Goal: Task Accomplishment & Management: Manage account settings

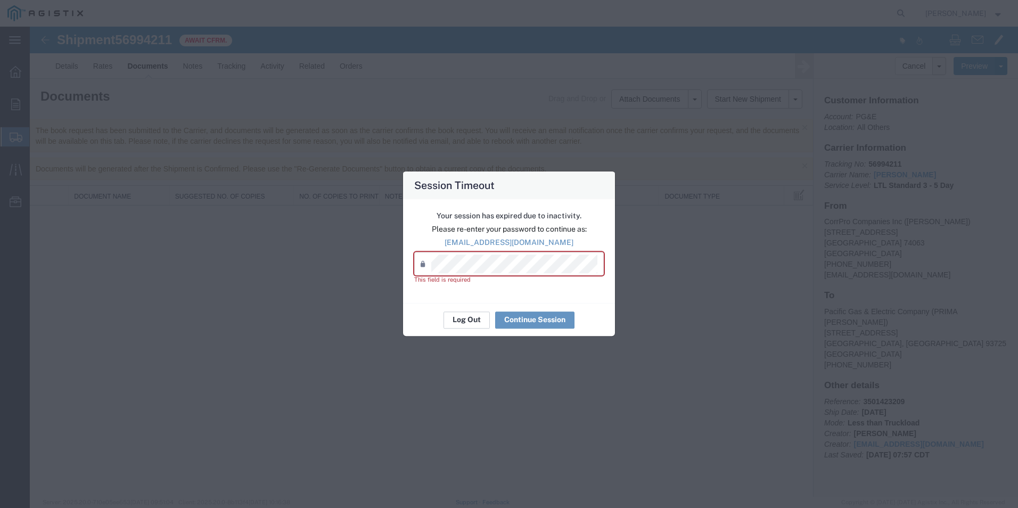
click at [470, 325] on button "Log Out" at bounding box center [467, 319] width 46 height 17
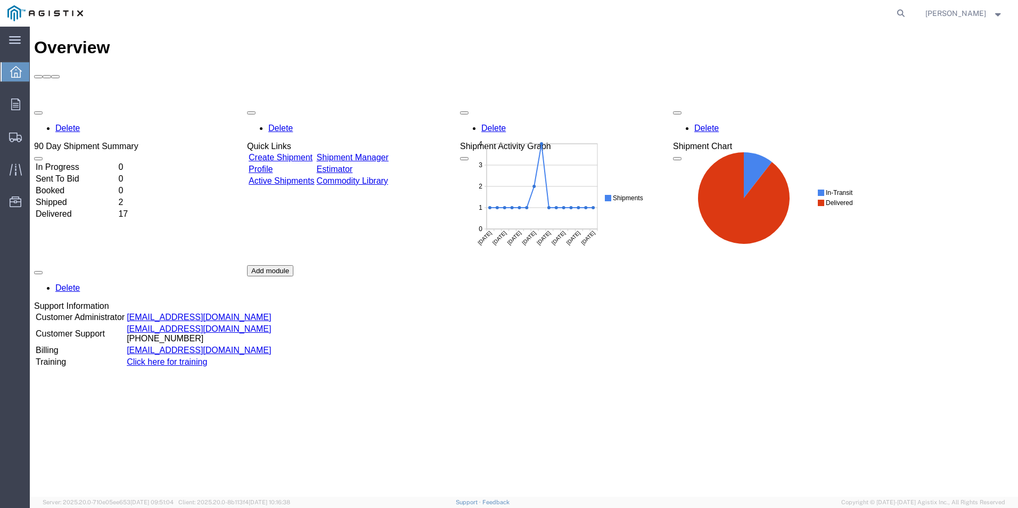
click at [390, 105] on div "Delete Quick Links Create Shipment Shipment Manager Profile Estimator Active Sh…" at bounding box center [318, 193] width 143 height 177
click at [16, 103] on icon at bounding box center [15, 105] width 9 height 12
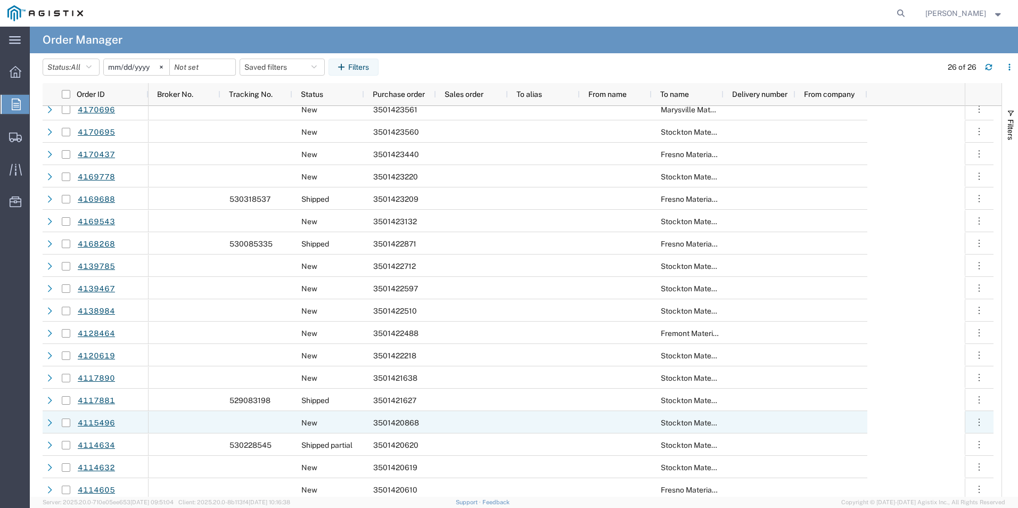
scroll to position [106, 0]
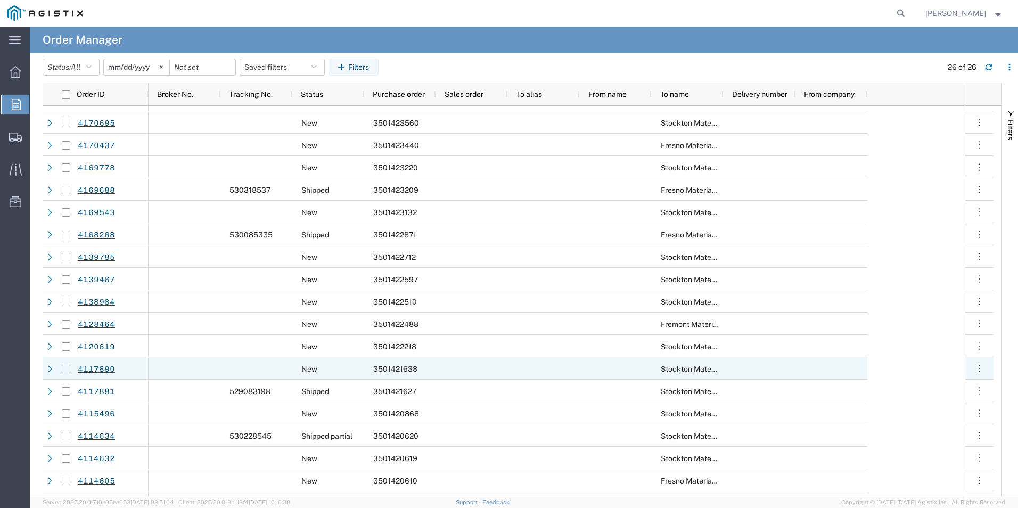
click at [64, 368] on input "Press Space to toggle row selection (unchecked)" at bounding box center [66, 369] width 9 height 9
checkbox input "true"
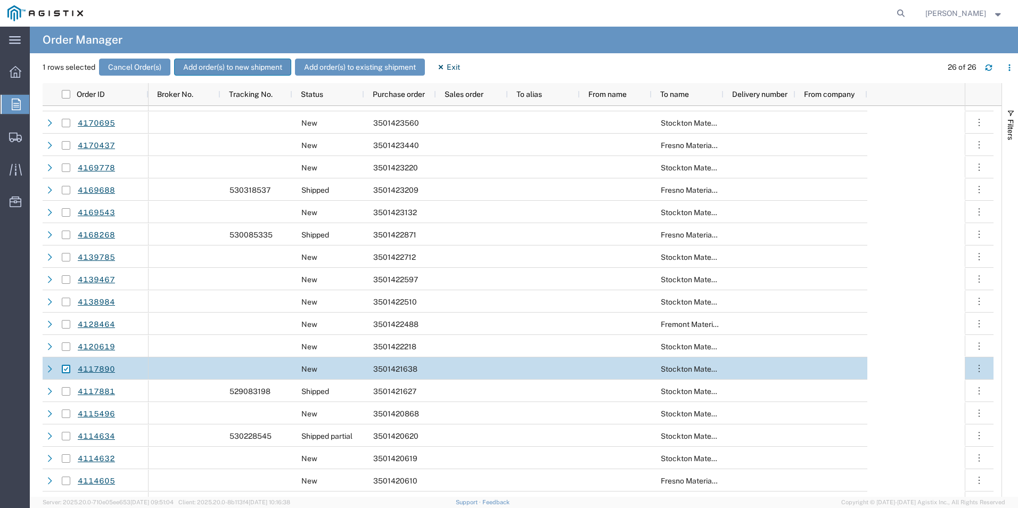
click at [206, 63] on button "Add order(s) to new shipment" at bounding box center [232, 67] width 117 height 17
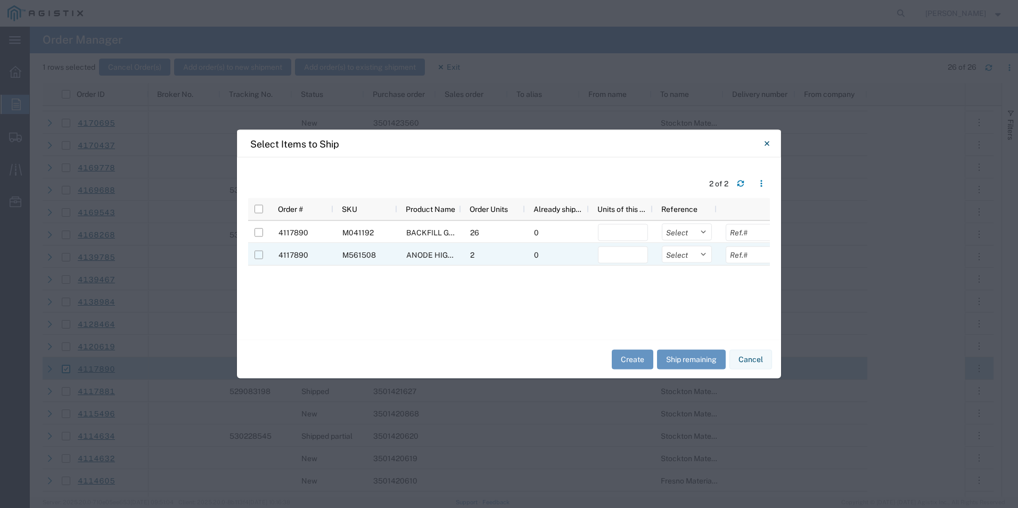
click at [258, 257] on input "Press Space to toggle row selection (unchecked)" at bounding box center [259, 255] width 9 height 9
checkbox input "true"
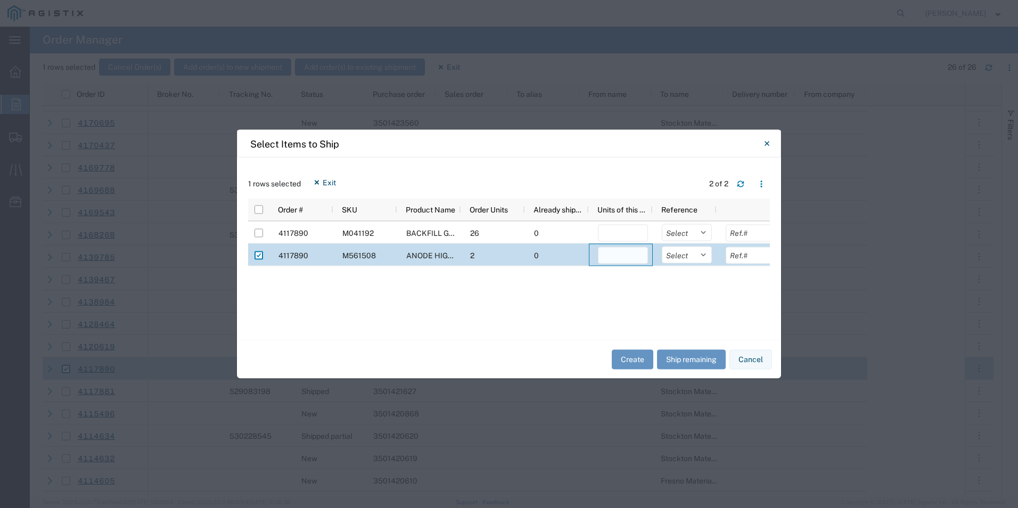
click at [622, 256] on input "number" at bounding box center [623, 255] width 50 height 17
type input "2"
click at [632, 362] on button "Create" at bounding box center [633, 359] width 42 height 20
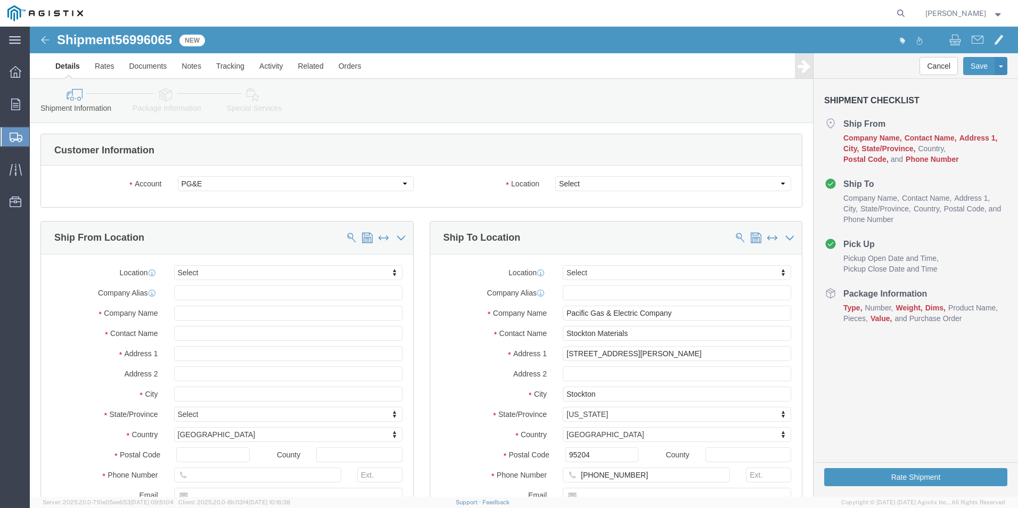
select select
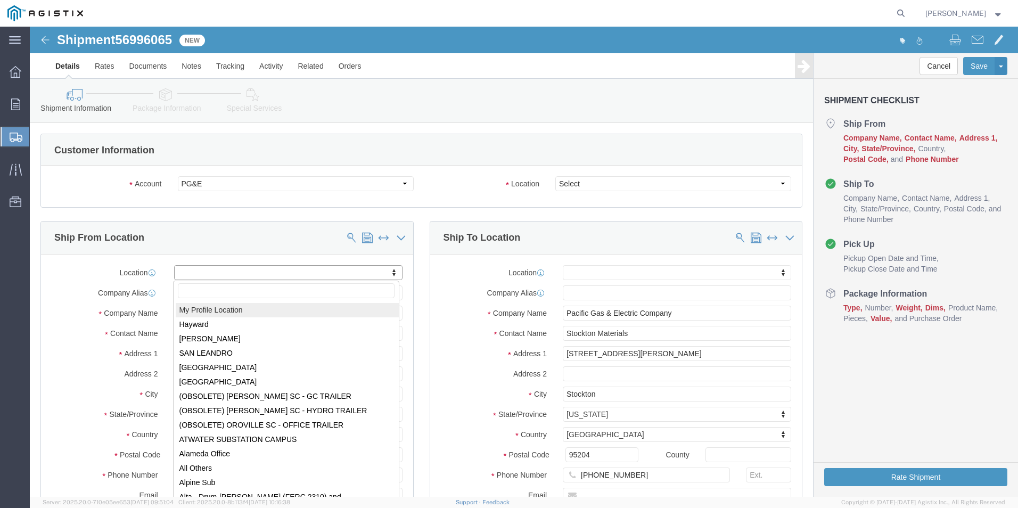
select select "MYPROFILE"
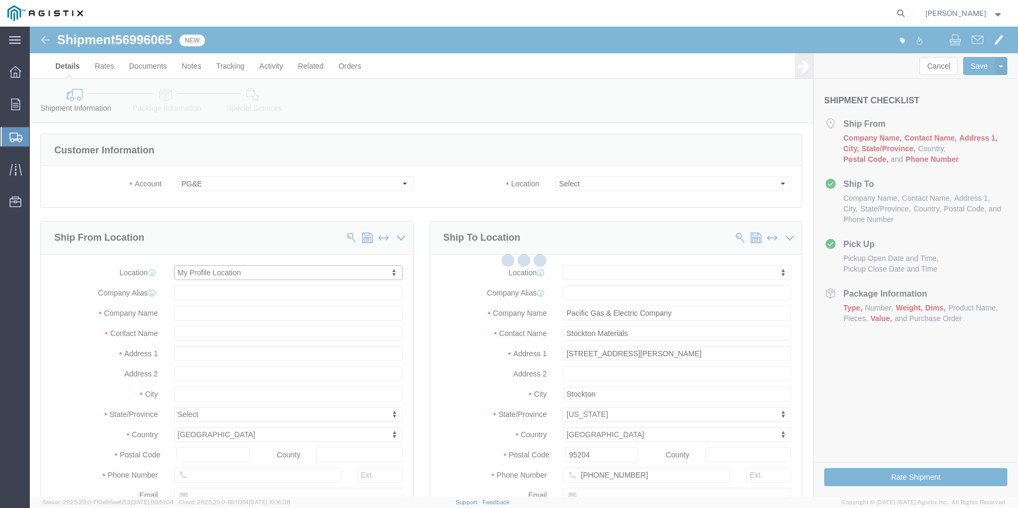
select select "OK"
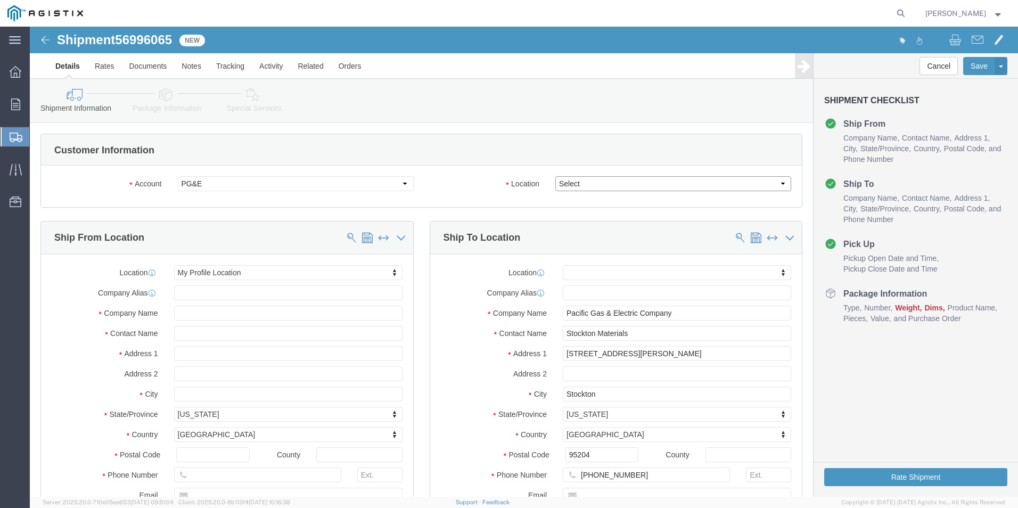
click select "Select All Others [GEOGRAPHIC_DATA] [GEOGRAPHIC_DATA] [GEOGRAPHIC_DATA] [GEOGRA…"
select select "23082"
click select "Select All Others [GEOGRAPHIC_DATA] [GEOGRAPHIC_DATA] [GEOGRAPHIC_DATA] [GEOGRA…"
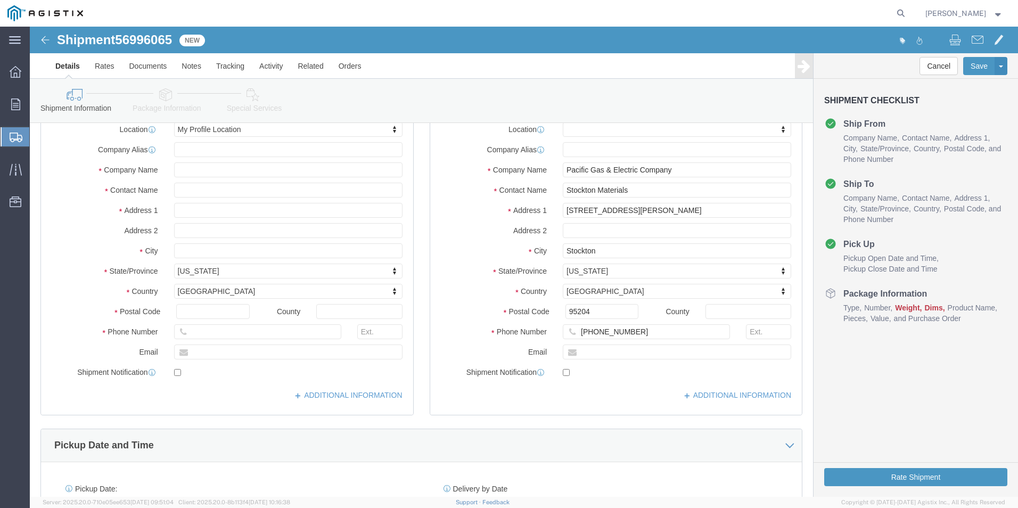
scroll to position [160, 0]
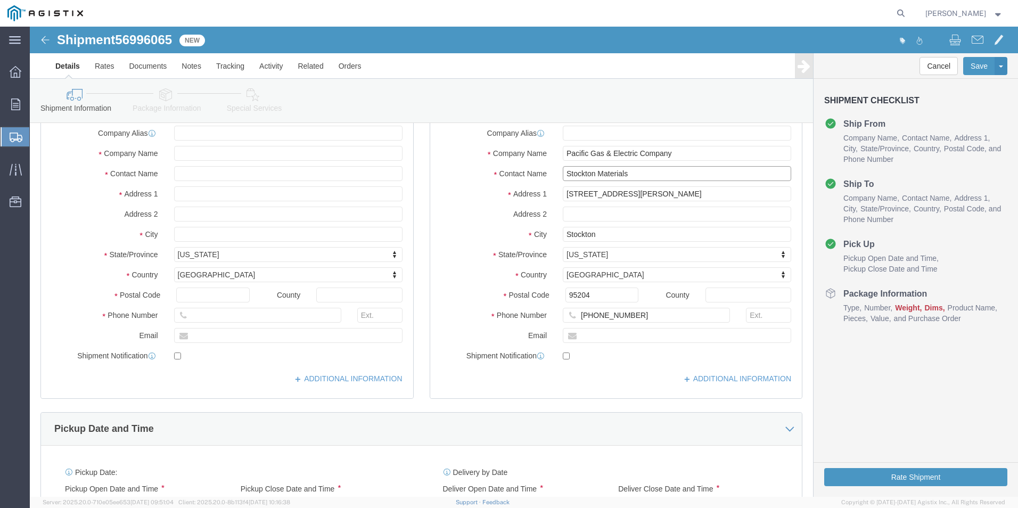
drag, startPoint x: 604, startPoint y: 146, endPoint x: 510, endPoint y: 150, distance: 94.3
click div "Contact Name Stockton Materials"
type input "s"
type input "S"
type input "[PERSON_NAME]"
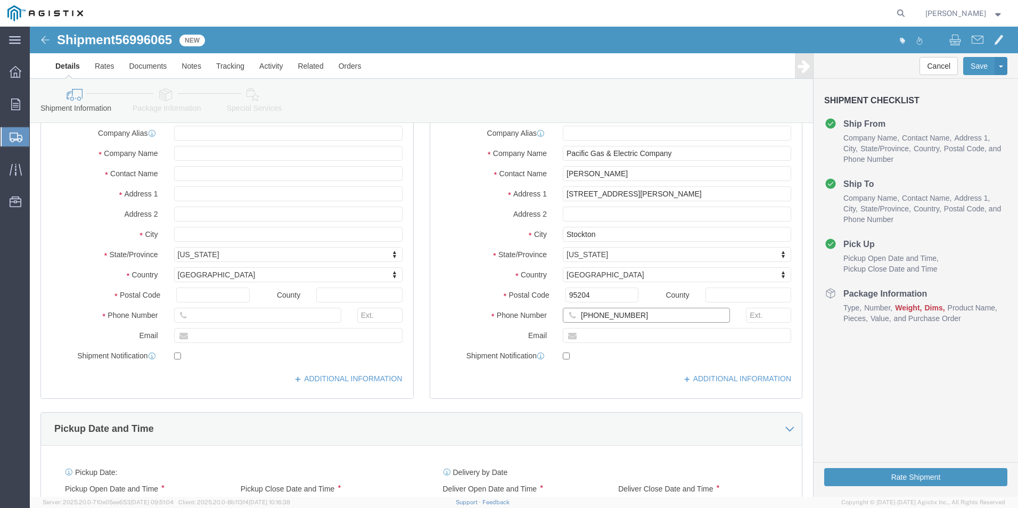
click input "[PHONE_NUMBER]"
type input "9"
type input "[PHONE_NUMBER]"
click div "Pickup Date and Time"
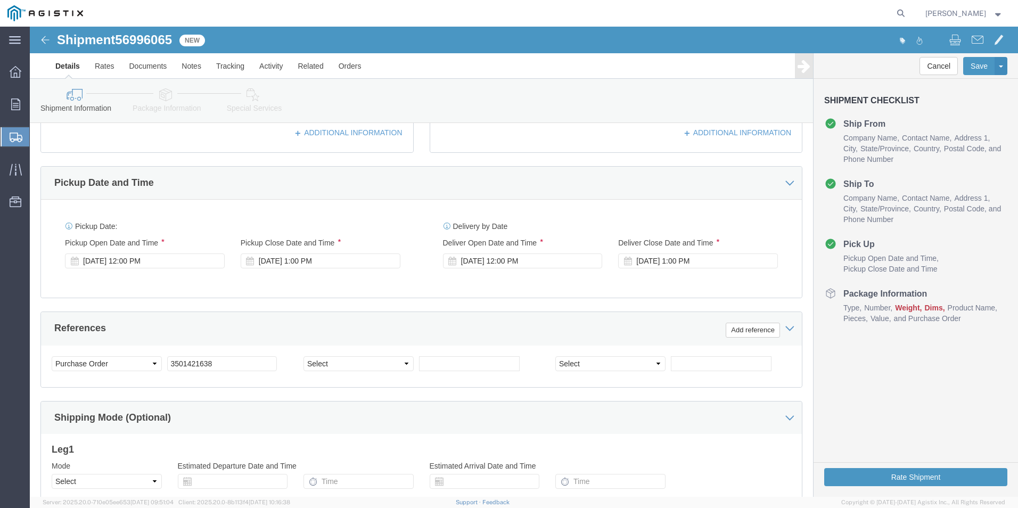
scroll to position [426, 0]
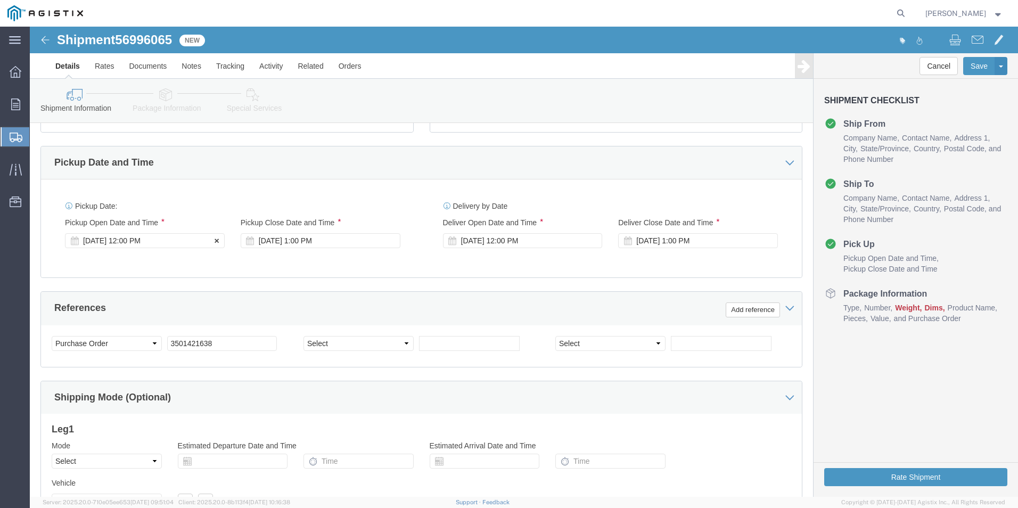
click div "[DATE] 12:00 PM"
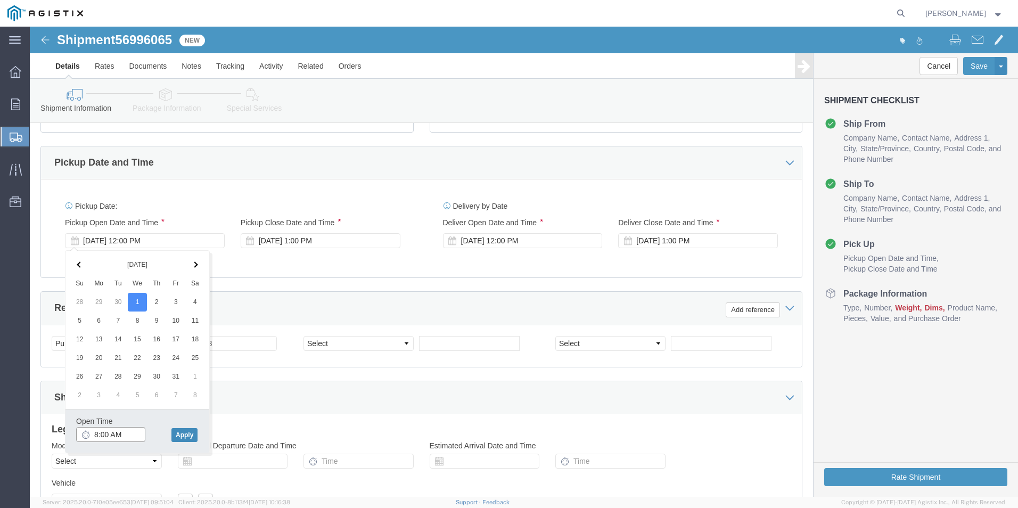
type input "8:00 AM"
click button "Apply"
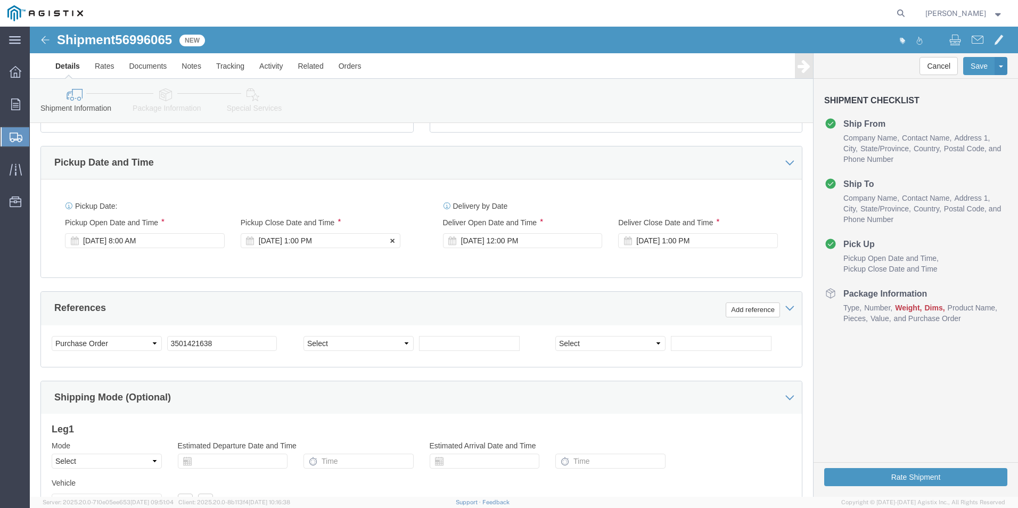
click div "[DATE] 1:00 PM"
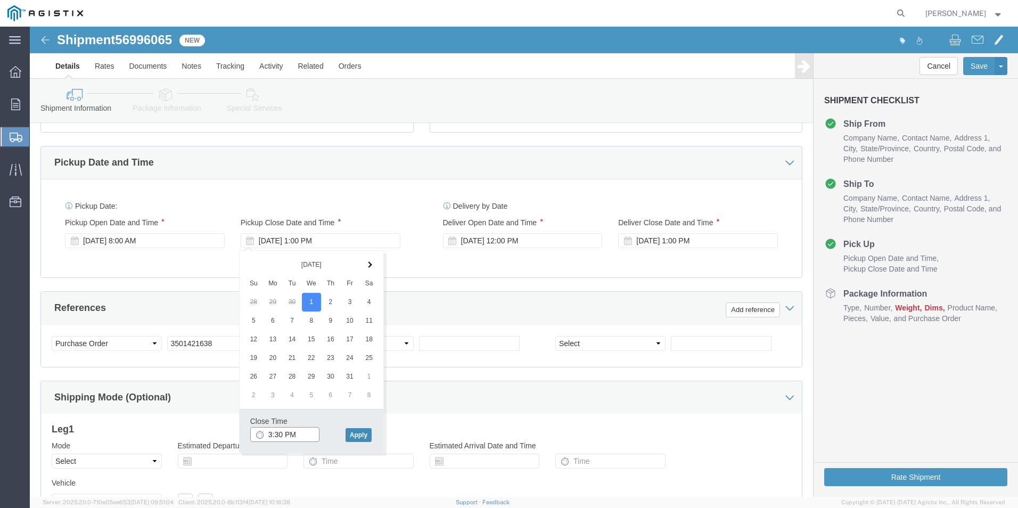
type input "3:30 PM"
click button "Apply"
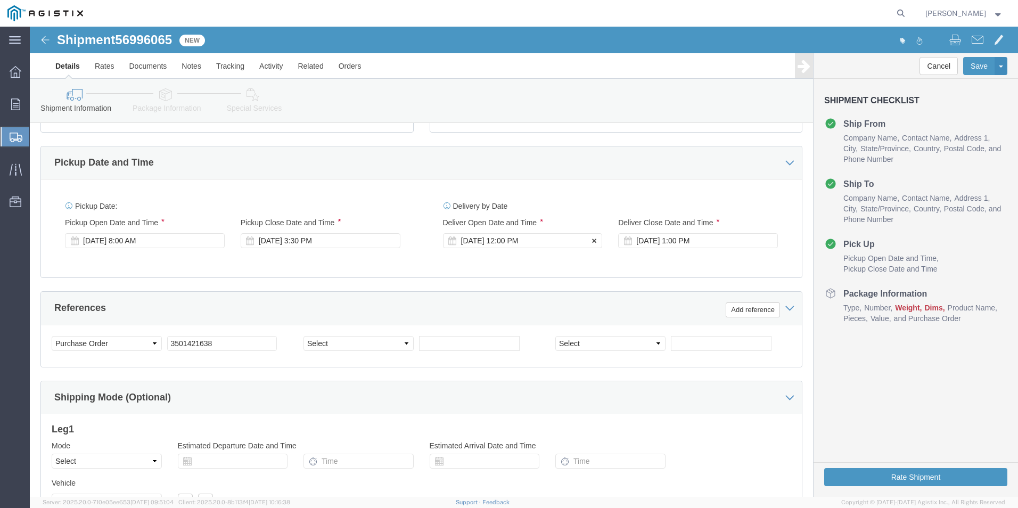
click div "[DATE] 12:00 PM"
type input "8:00 AM"
click button "Apply"
click div "[DATE] 1:00 PM"
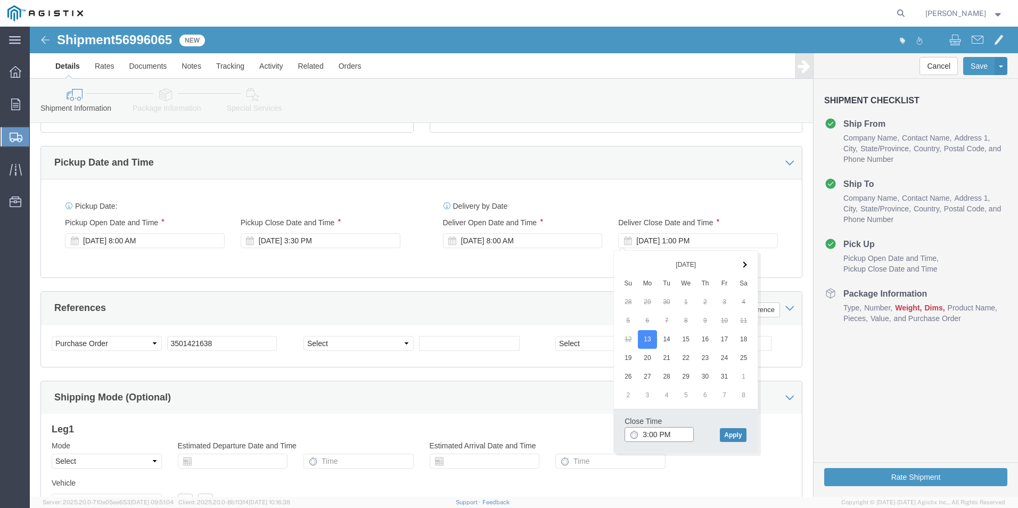
type input "3:00 PM"
click button "Apply"
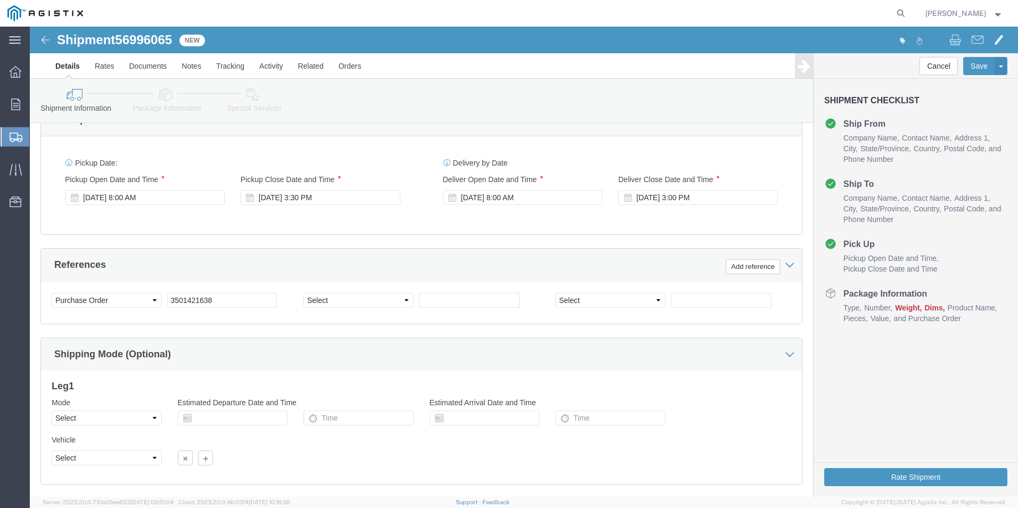
scroll to position [531, 0]
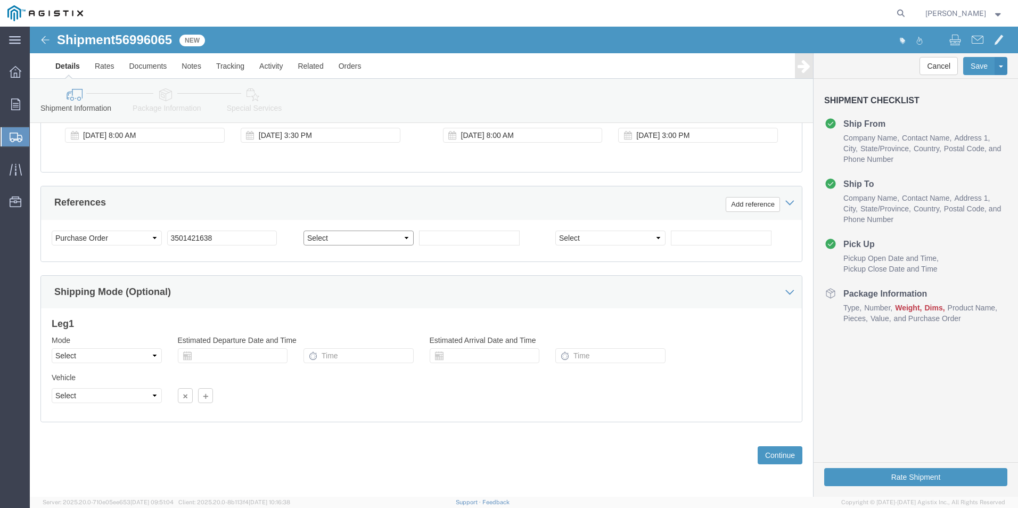
click select "Select Account Type Activity ID Airline Appointment Number ASN Batch Request # …"
select select "SALEORDR"
click select "Select Account Type Activity ID Airline Appointment Number ASN Batch Request # …"
type input "272564"
click button "Continue"
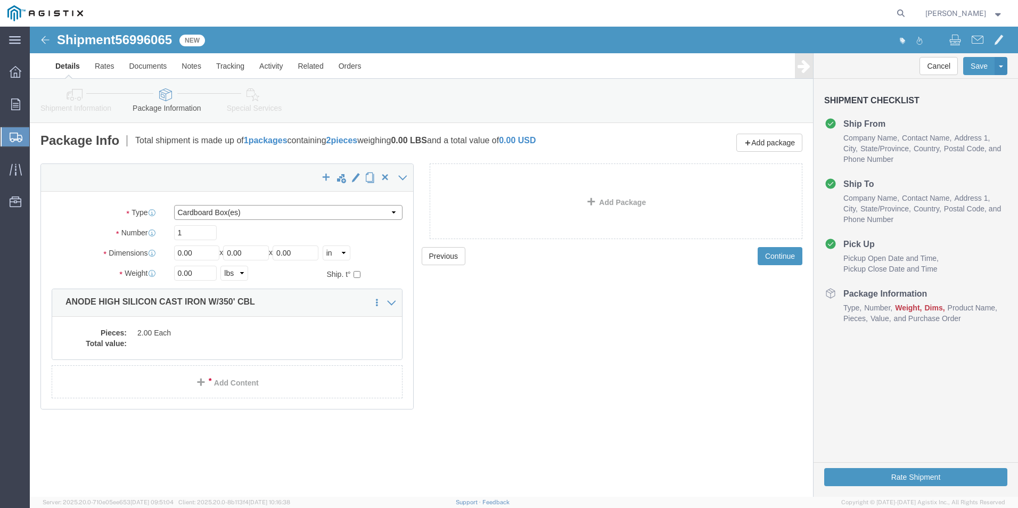
click select "Select Bulk Bundle(s) Cardboard Box(es) Carton(s) Crate(s) Drum(s) (Fiberboard)…"
select select "CRAT"
click select "Select Bulk Bundle(s) Cardboard Box(es) Carton(s) Crate(s) Drum(s) (Fiberboard)…"
click input "0.00"
type input "0"
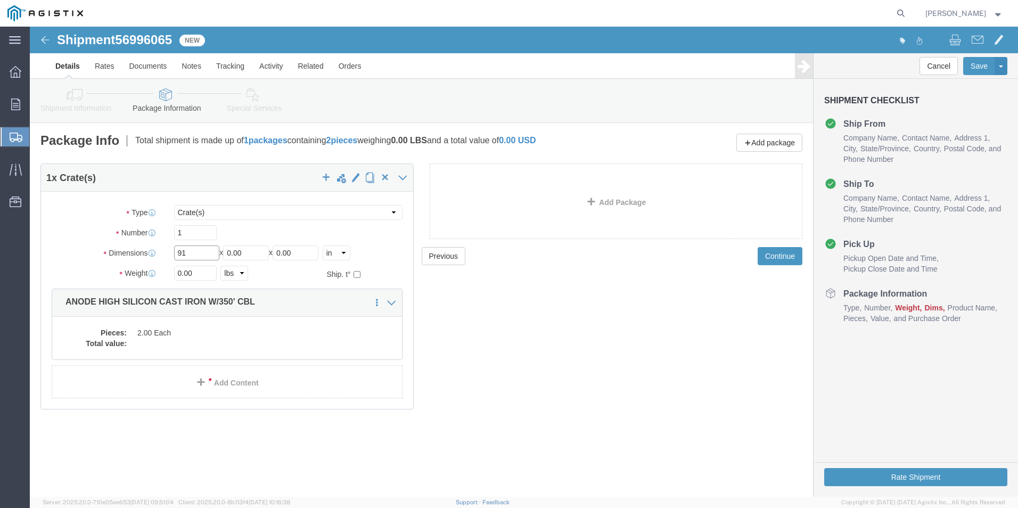
type input "91"
type input "19"
type input "14"
click input "0.00"
type input "0"
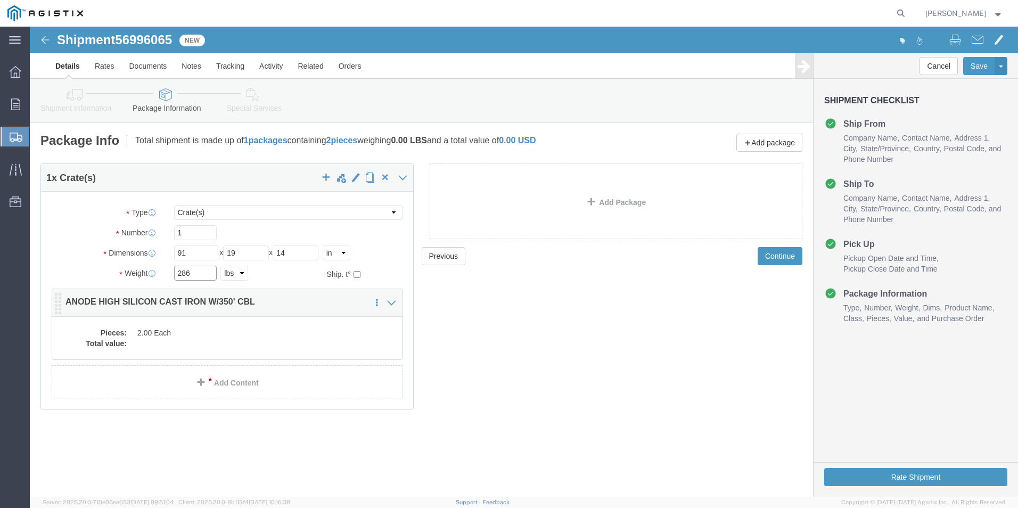
type input "286"
click dd "2.00 Each"
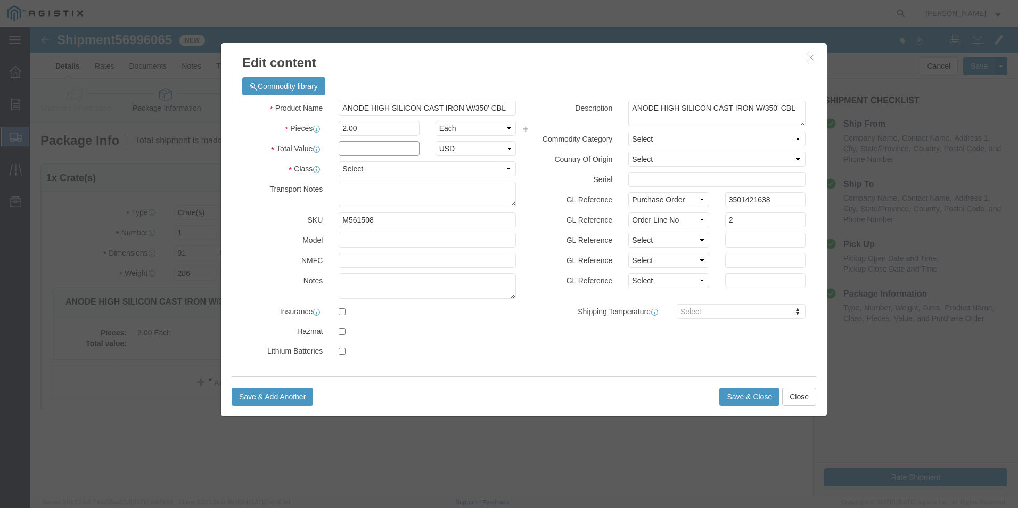
click input "text"
type input "954.14"
click select "Select 50 55 60 65 70 85 92.5 100 125 175 250 300 400"
select select "60"
click select "Select 50 55 60 65 70 85 92.5 100 125 175 250 300 400"
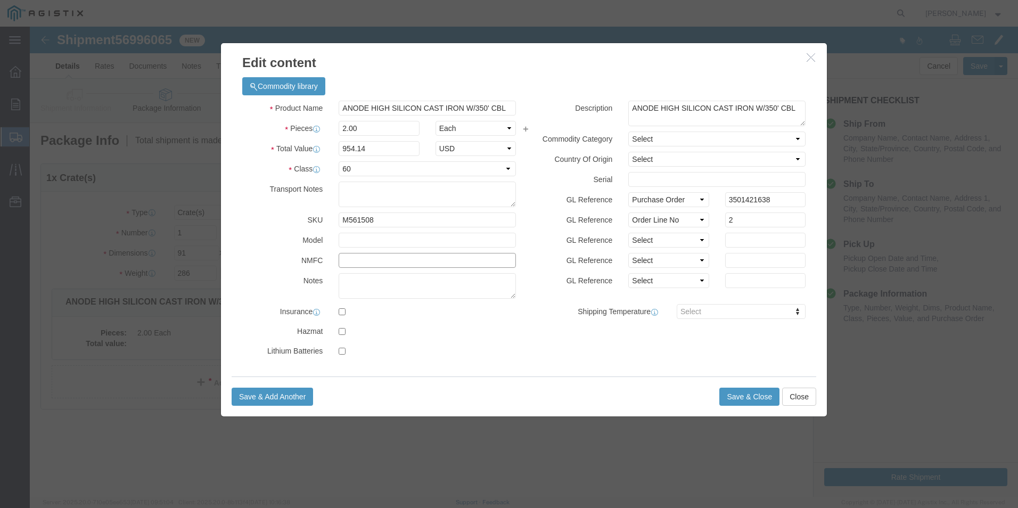
click input "text"
type input "133640"
click button "Save & Close"
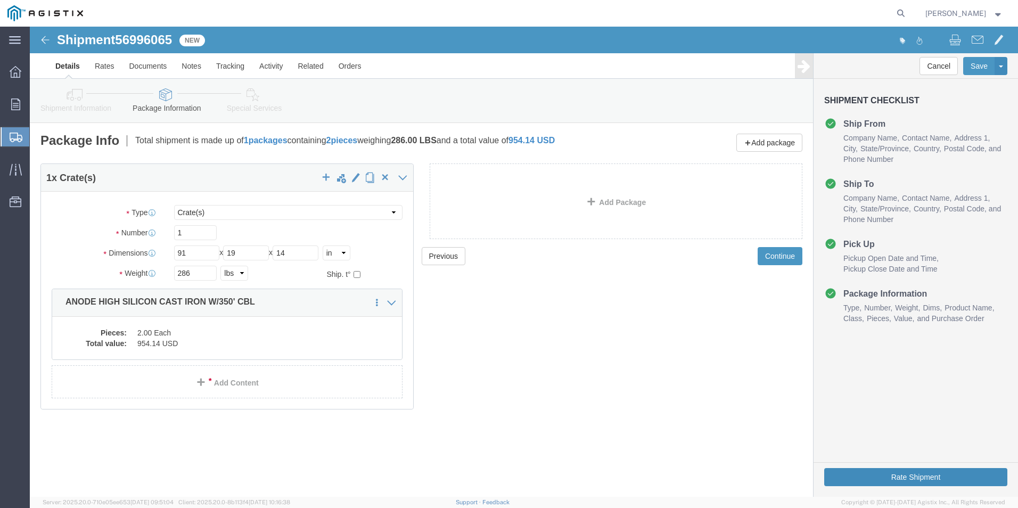
click button "Rate Shipment"
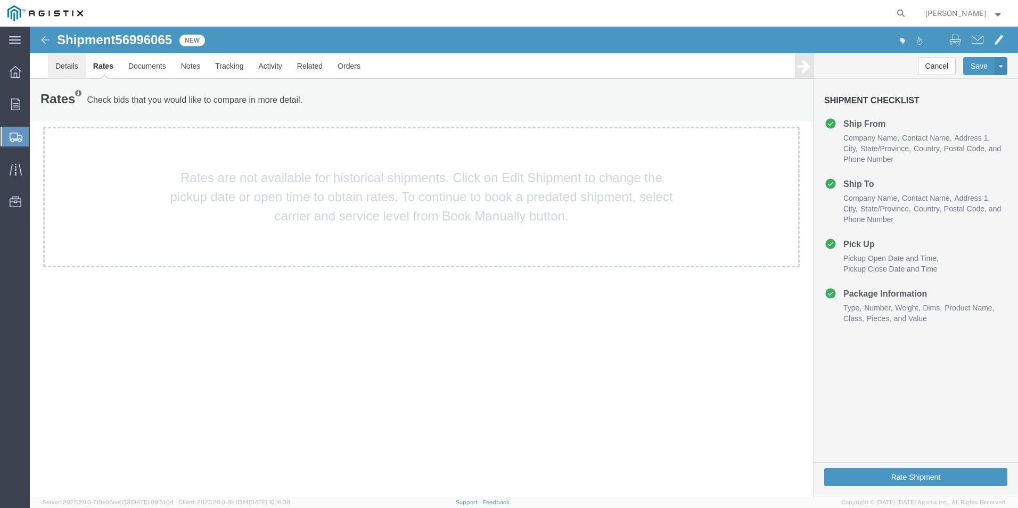
click at [56, 66] on link "Details" at bounding box center [67, 66] width 38 height 26
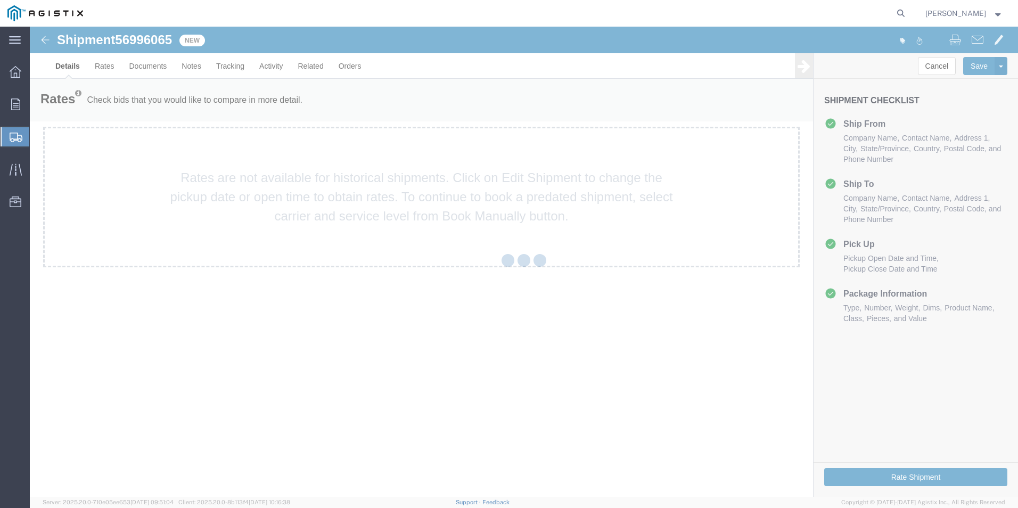
select select "38148"
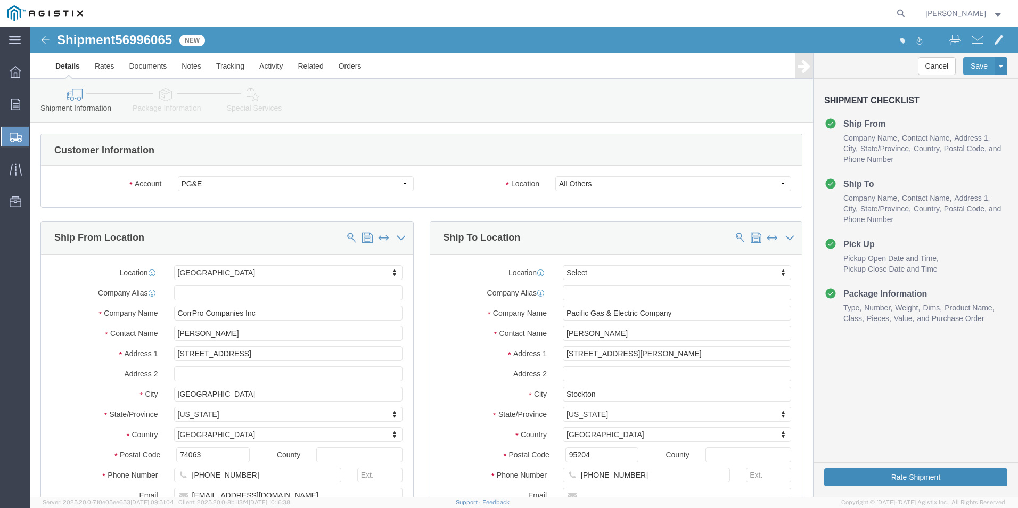
click button "Rate Shipment"
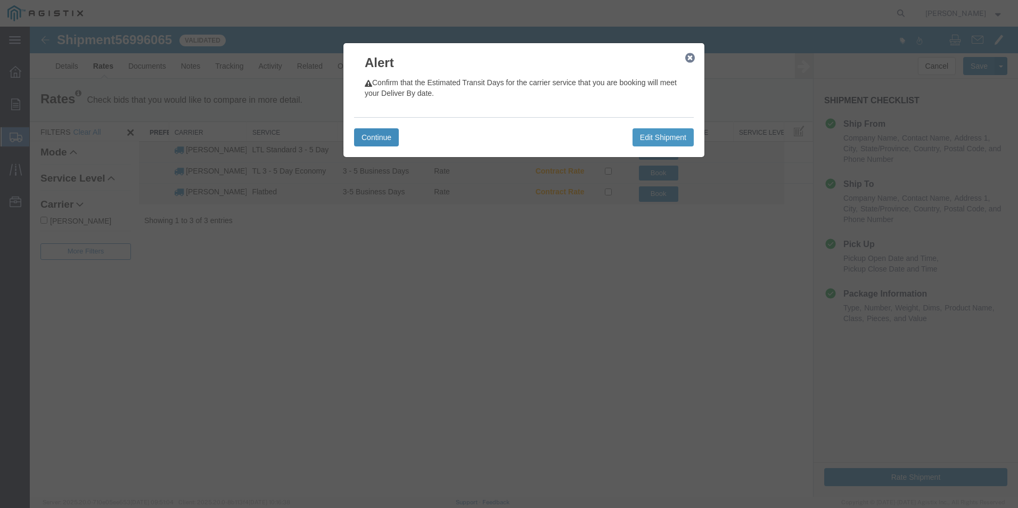
click at [364, 137] on button "Continue" at bounding box center [376, 137] width 45 height 18
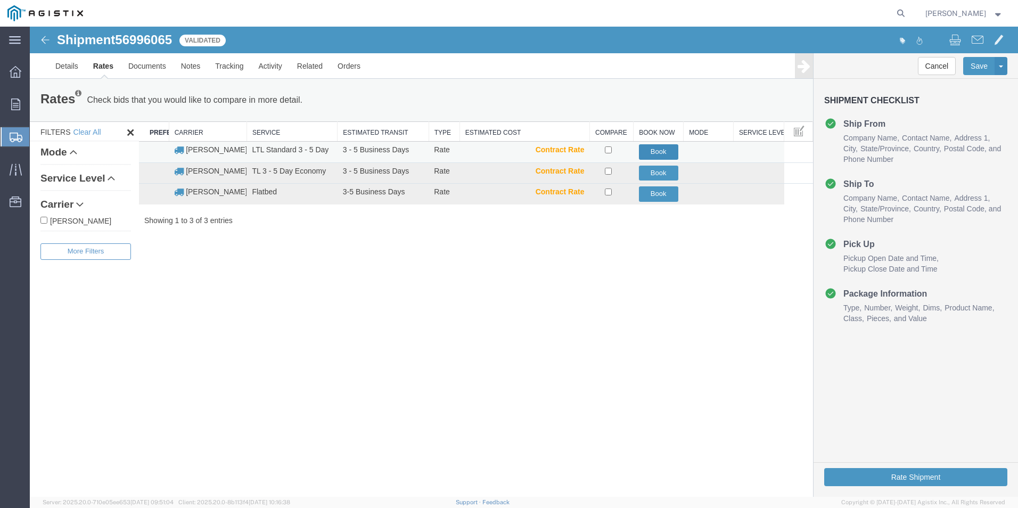
click at [664, 152] on button "Book" at bounding box center [658, 151] width 39 height 15
